Goal: Find specific page/section: Find specific page/section

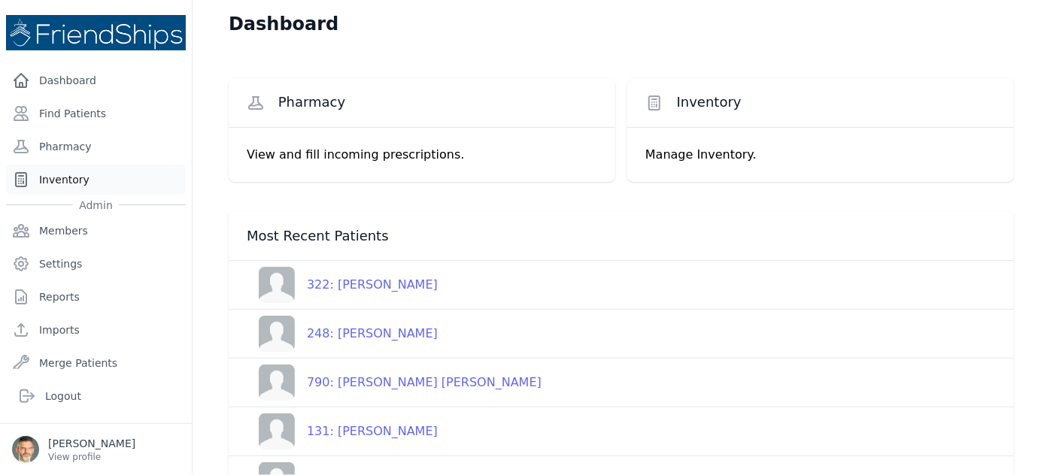
click at [56, 177] on link "Inventory" at bounding box center [96, 180] width 180 height 30
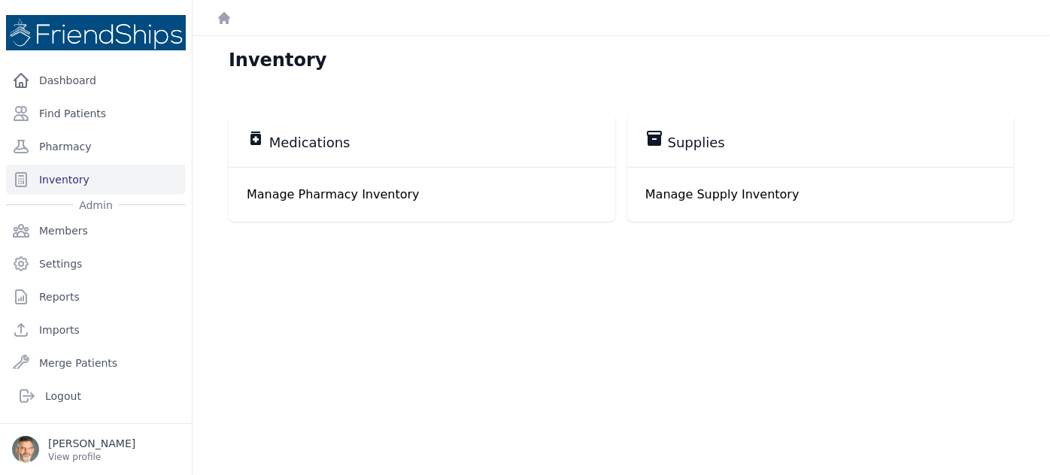
click at [309, 194] on p "Manage Pharmacy Inventory" at bounding box center [422, 195] width 350 height 18
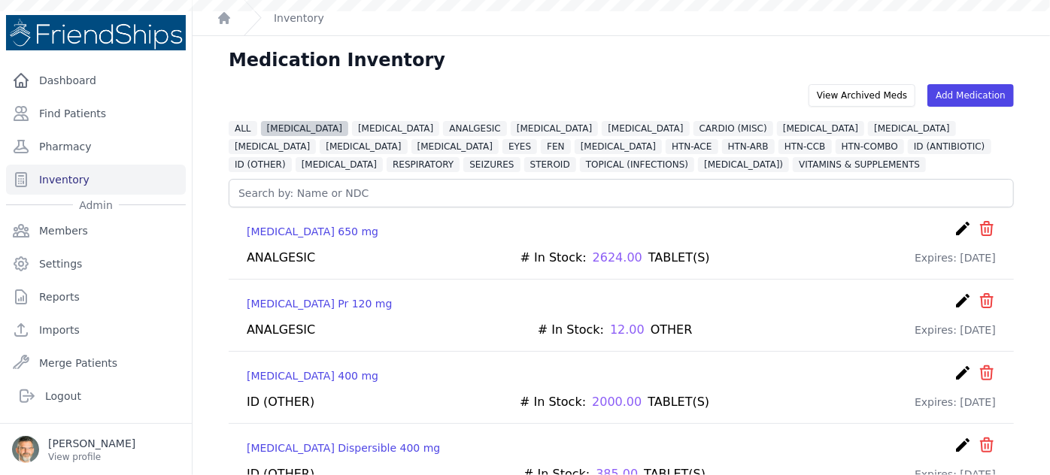
click at [293, 129] on span "[MEDICAL_DATA]" at bounding box center [304, 128] width 87 height 15
click at [284, 132] on span "[MEDICAL_DATA]" at bounding box center [304, 128] width 87 height 15
click at [283, 123] on span "[MEDICAL_DATA]" at bounding box center [304, 128] width 87 height 15
click at [288, 131] on span "[MEDICAL_DATA]" at bounding box center [304, 128] width 87 height 15
click at [284, 126] on span "[MEDICAL_DATA]" at bounding box center [304, 128] width 87 height 15
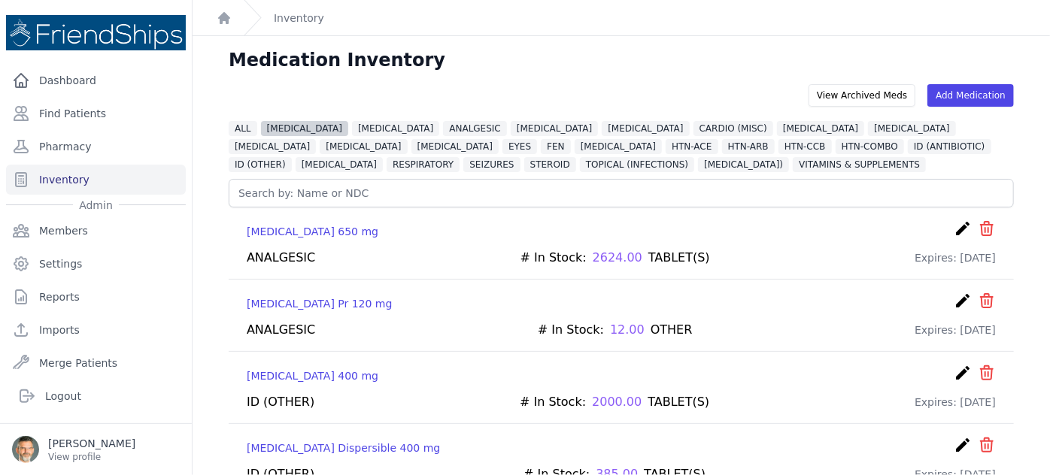
click at [293, 125] on span "[MEDICAL_DATA]" at bounding box center [304, 128] width 87 height 15
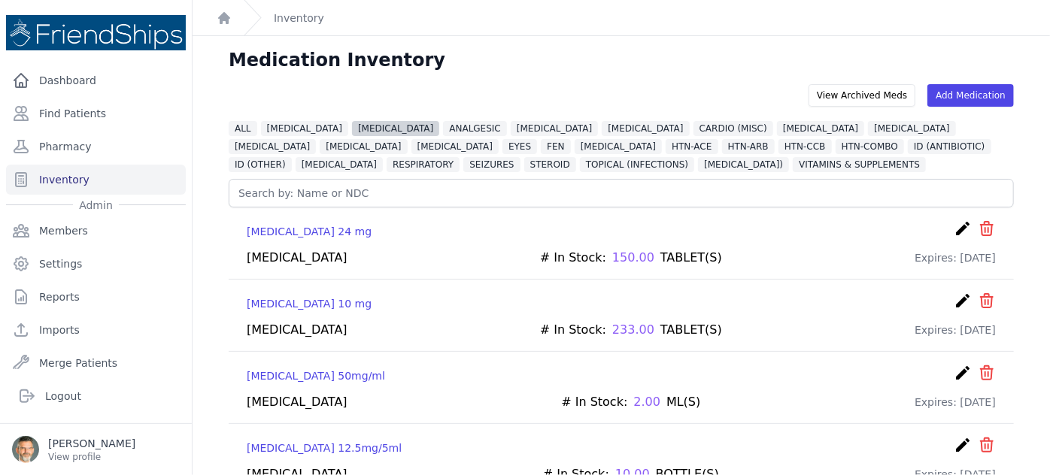
click at [355, 134] on span "[MEDICAL_DATA]" at bounding box center [395, 128] width 87 height 15
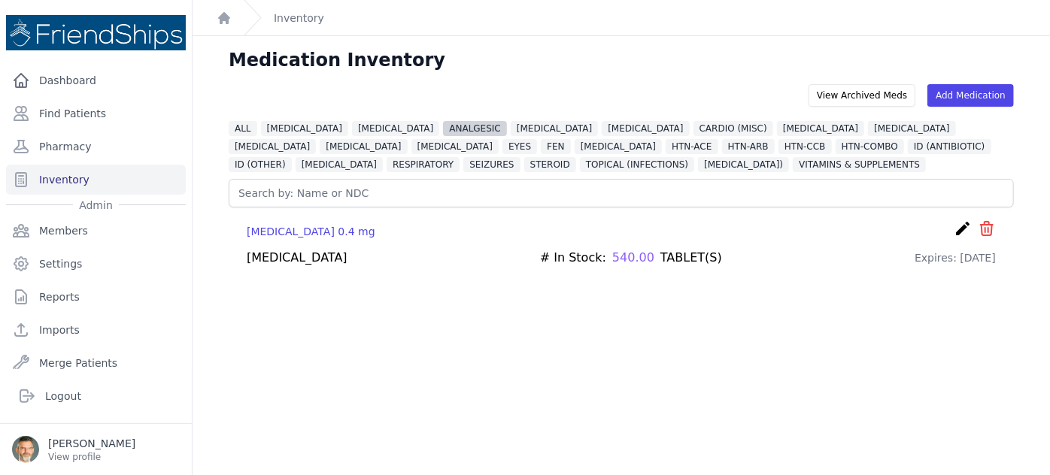
click at [445, 132] on span "ANALGESIC" at bounding box center [475, 128] width 64 height 15
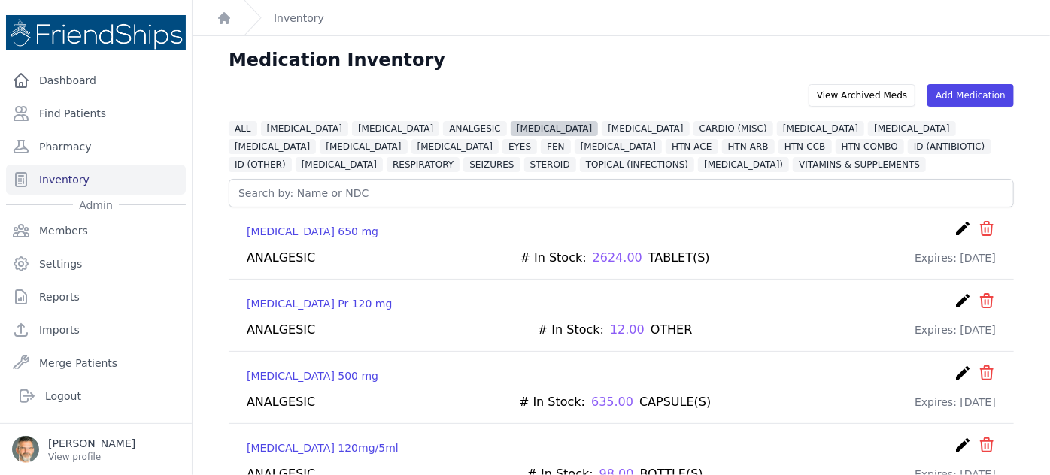
click at [511, 127] on span "[MEDICAL_DATA]" at bounding box center [554, 128] width 87 height 15
click at [316, 139] on span "[MEDICAL_DATA]" at bounding box center [272, 146] width 87 height 15
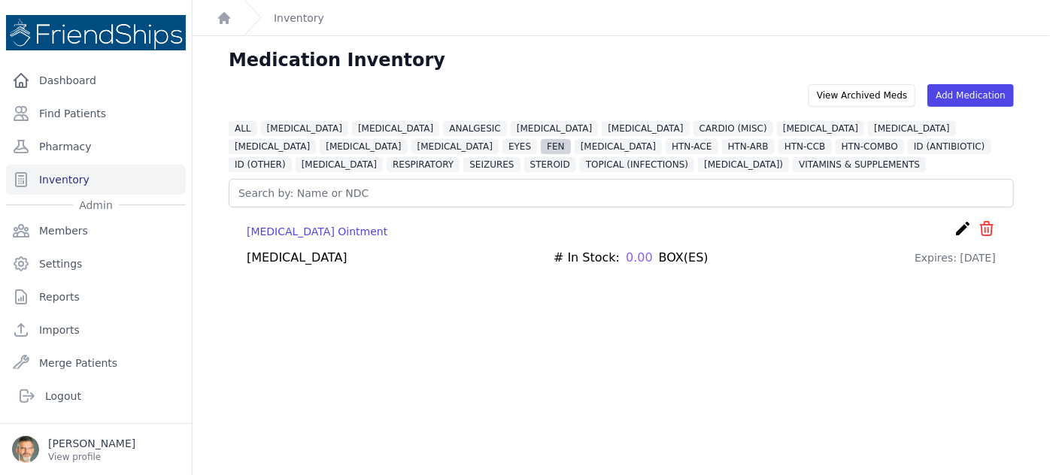
click at [541, 142] on span "FEN" at bounding box center [555, 146] width 29 height 15
